Goal: Learn about a topic: Learn about a topic

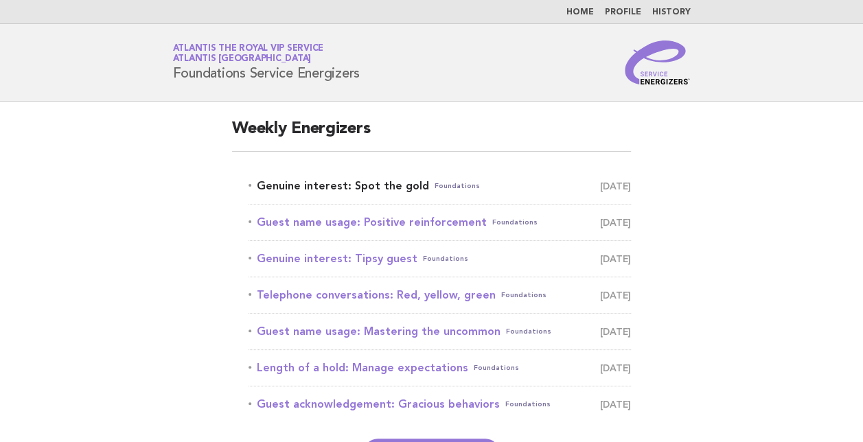
click at [376, 185] on link "Genuine interest: Spot the gold Foundations September 12" at bounding box center [440, 185] width 383 height 19
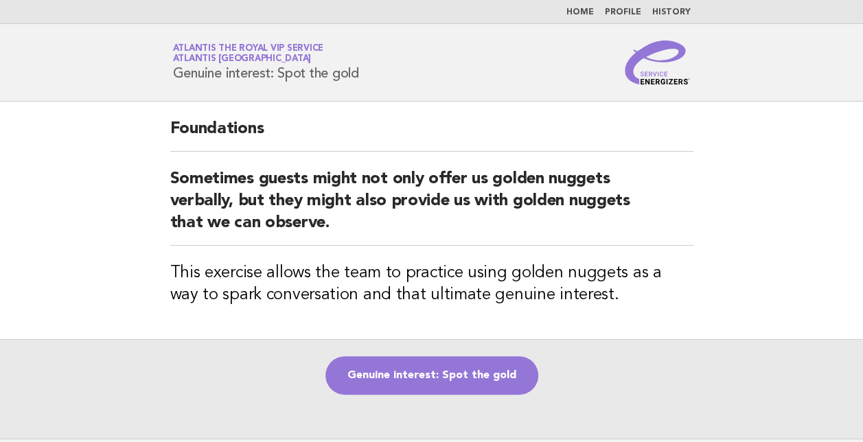
click at [108, 168] on main "Foundations Sometimes guests might not only offer us golden nuggets verbally, b…" at bounding box center [431, 270] width 863 height 337
click at [777, 166] on main "Foundations Sometimes guests might not only offer us golden nuggets verbally, b…" at bounding box center [431, 270] width 863 height 337
click at [758, 168] on main "Foundations Sometimes guests might not only offer us golden nuggets verbally, b…" at bounding box center [431, 270] width 863 height 337
click at [445, 375] on link "Genuine interest: Spot the gold" at bounding box center [432, 375] width 213 height 38
click at [432, 376] on link "Genuine interest: Spot the gold" at bounding box center [432, 375] width 213 height 38
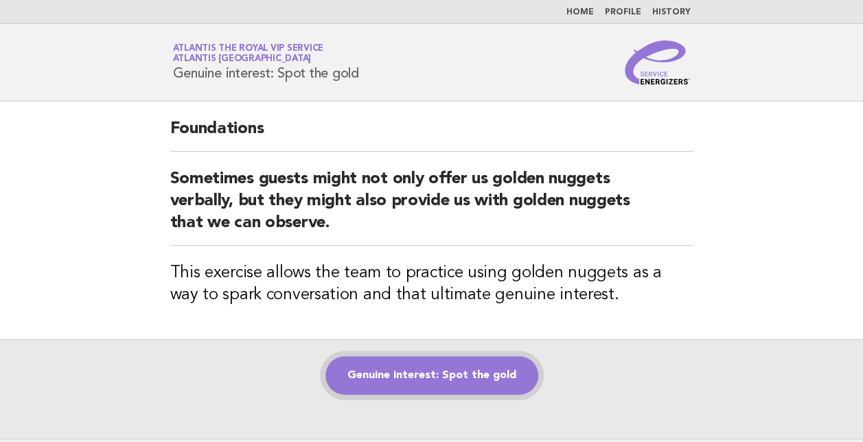
click at [451, 378] on link "Genuine interest: Spot the gold" at bounding box center [432, 375] width 213 height 38
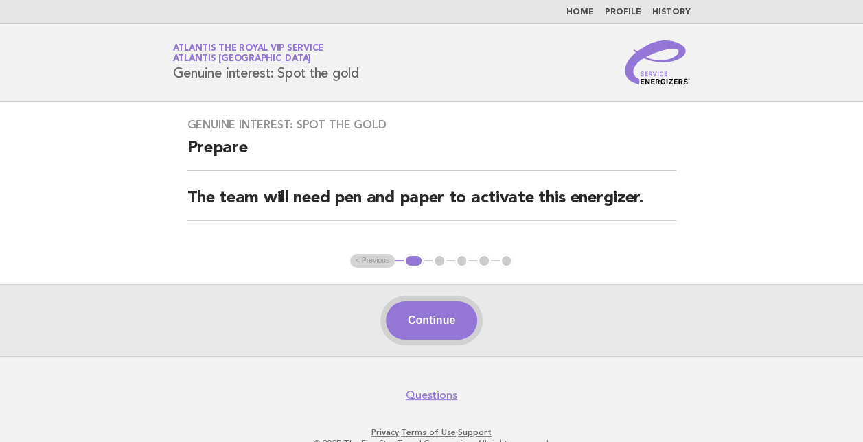
click at [430, 334] on button "Continue" at bounding box center [431, 320] width 91 height 38
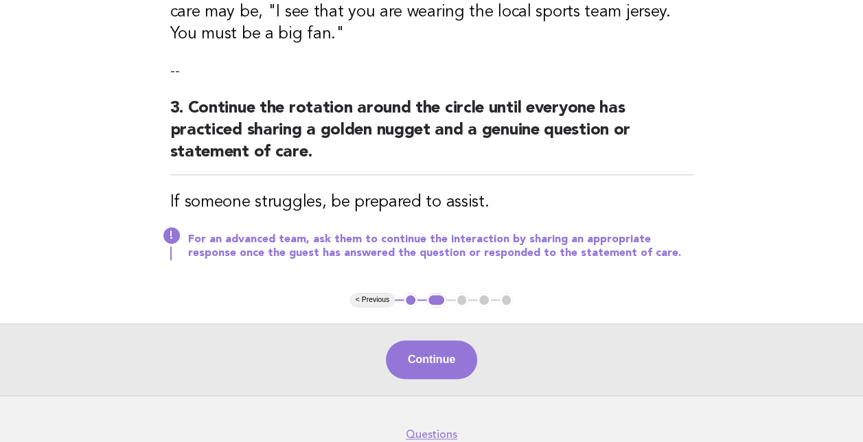
scroll to position [639, 0]
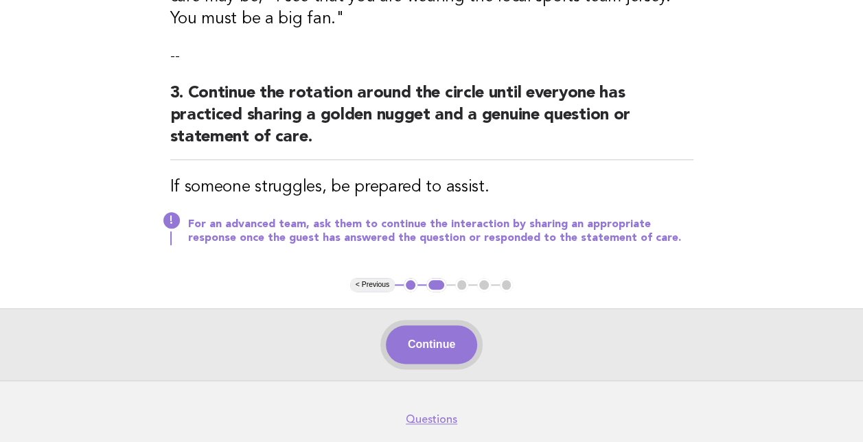
click at [435, 332] on button "Continue" at bounding box center [431, 345] width 91 height 38
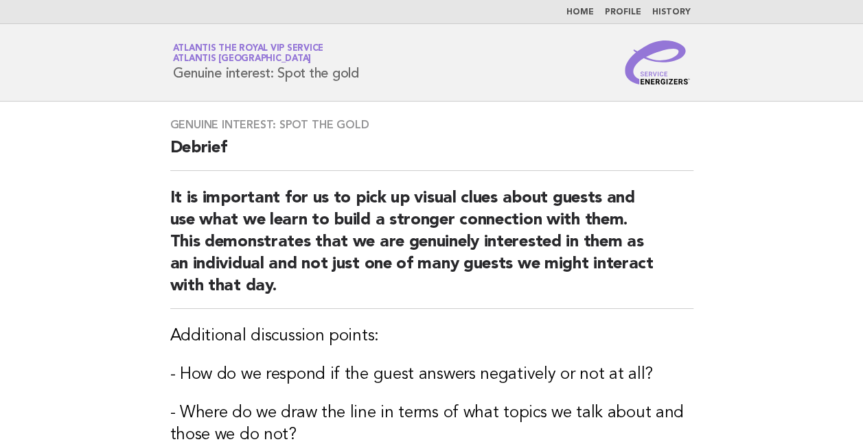
scroll to position [257, 0]
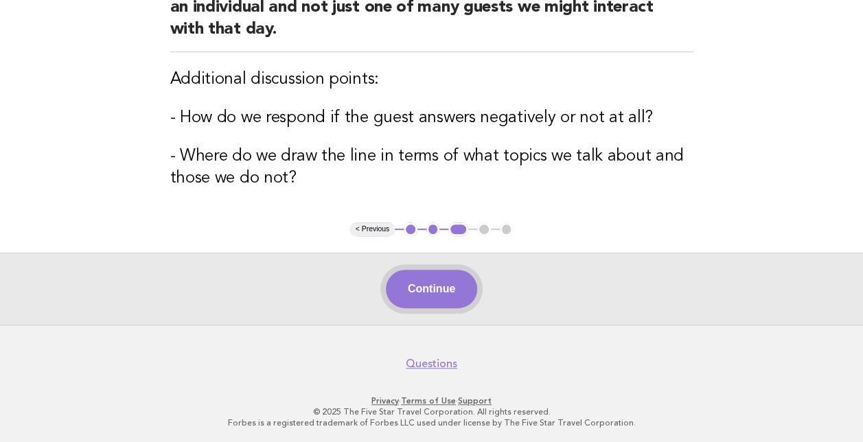
click at [437, 295] on button "Continue" at bounding box center [431, 289] width 91 height 38
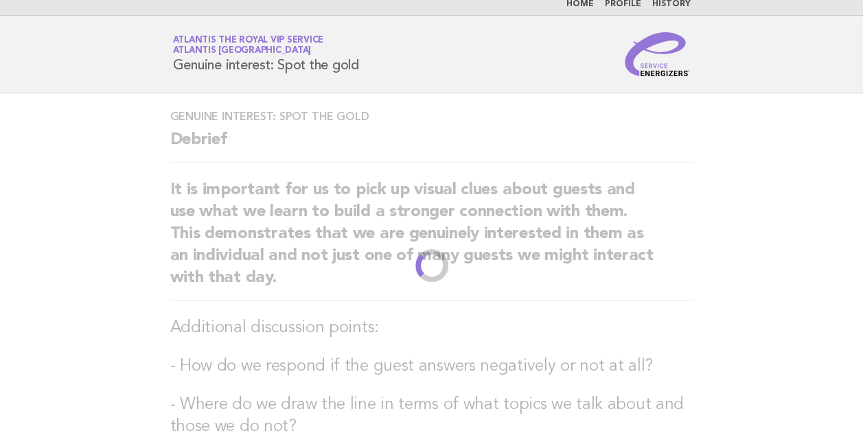
scroll to position [0, 0]
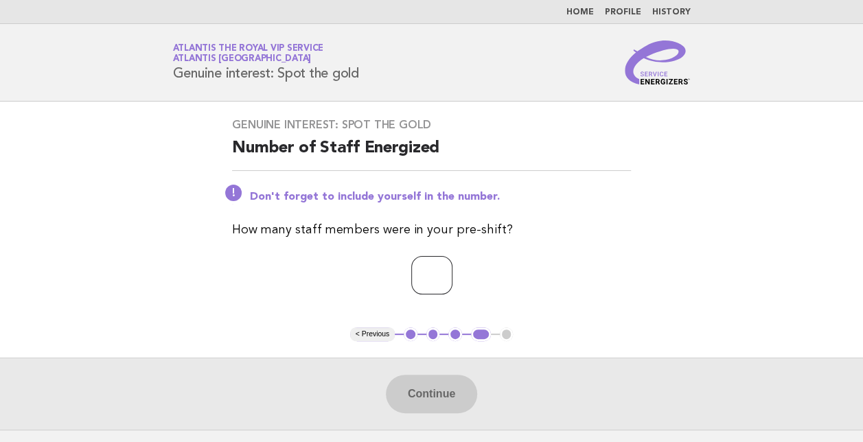
click at [429, 275] on input "number" at bounding box center [431, 275] width 41 height 38
type input "*"
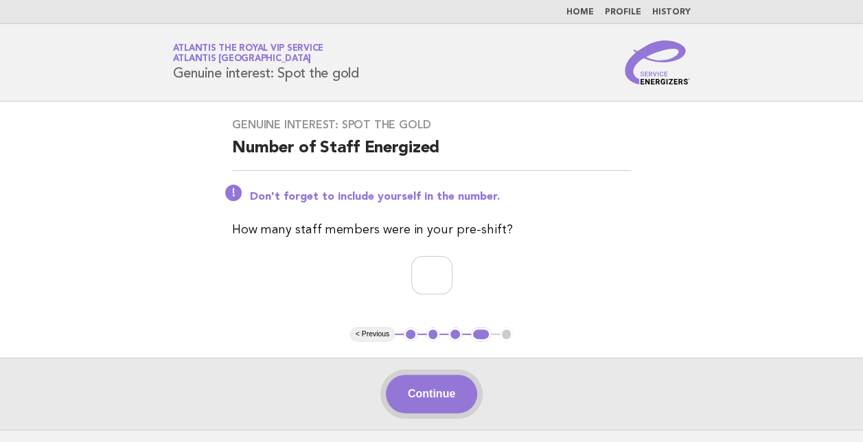
click at [429, 386] on button "Continue" at bounding box center [431, 394] width 91 height 38
